Goal: Task Accomplishment & Management: Use online tool/utility

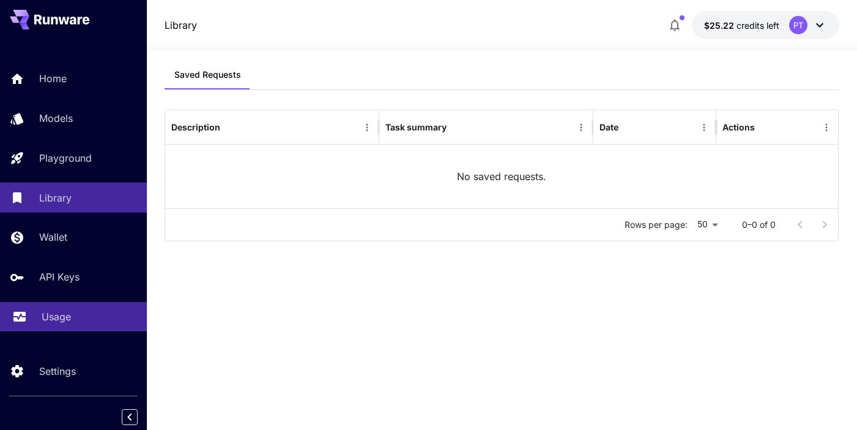
click at [53, 302] on link "Usage" at bounding box center [73, 317] width 147 height 30
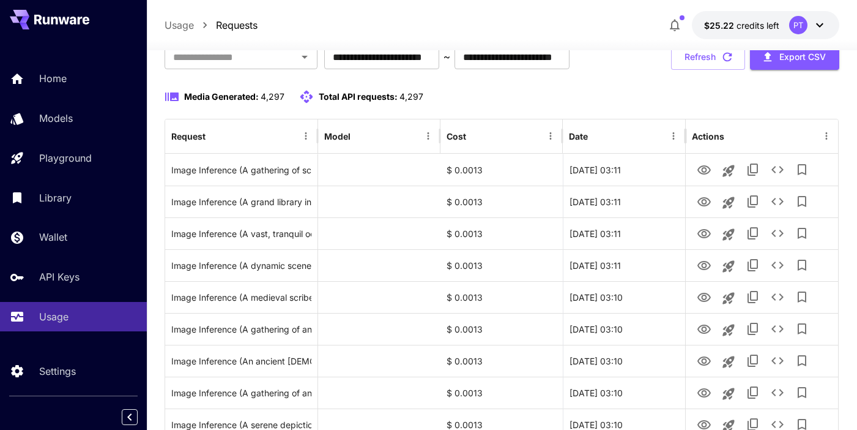
scroll to position [89, 0]
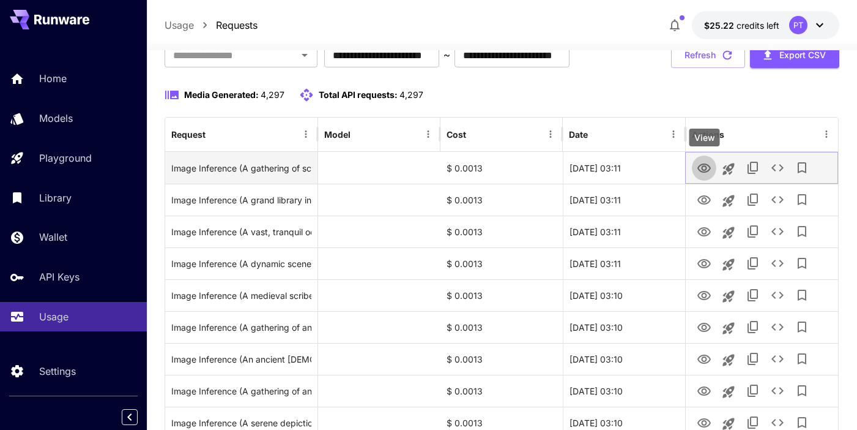
click at [704, 170] on icon "View" at bounding box center [704, 168] width 15 height 15
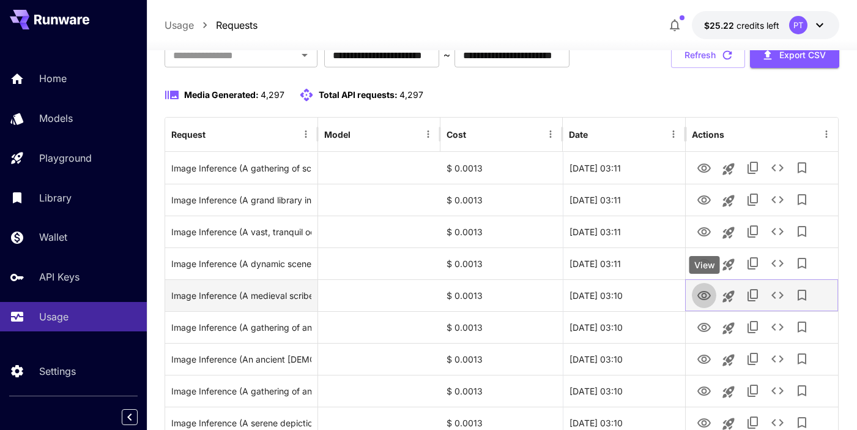
click at [705, 293] on icon "View" at bounding box center [703, 295] width 13 height 9
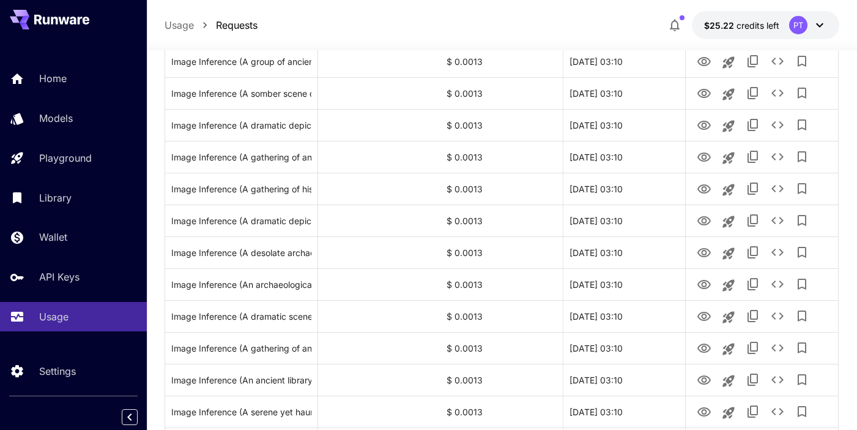
scroll to position [593, 0]
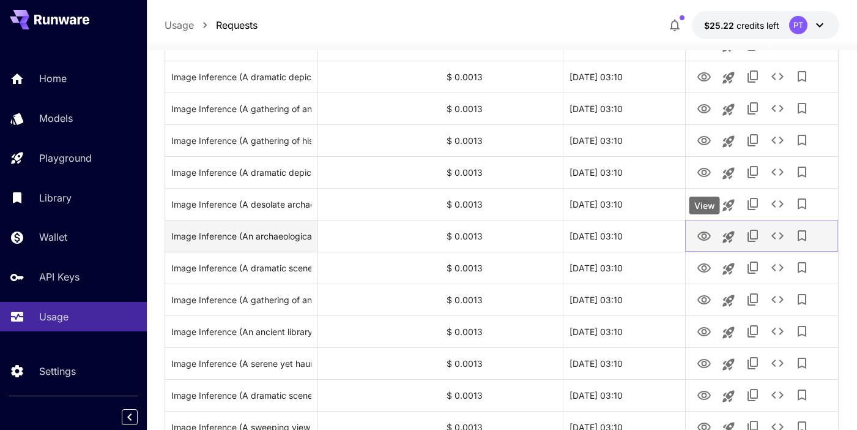
click at [701, 233] on icon "View" at bounding box center [704, 236] width 15 height 15
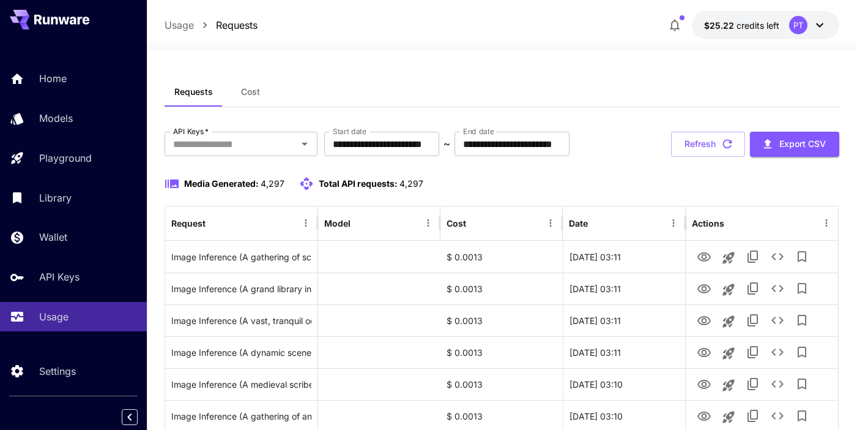
scroll to position [0, 0]
click at [822, 24] on icon at bounding box center [820, 25] width 15 height 15
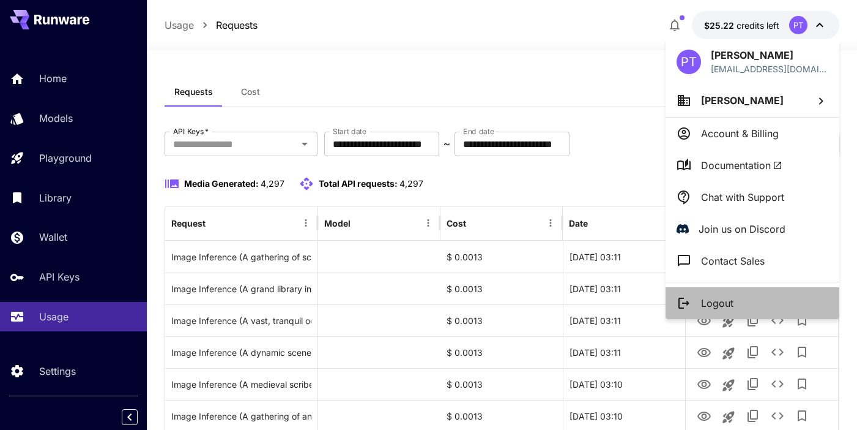
click at [740, 298] on li "Logout" at bounding box center [753, 303] width 174 height 32
